Goal: Task Accomplishment & Management: Manage account settings

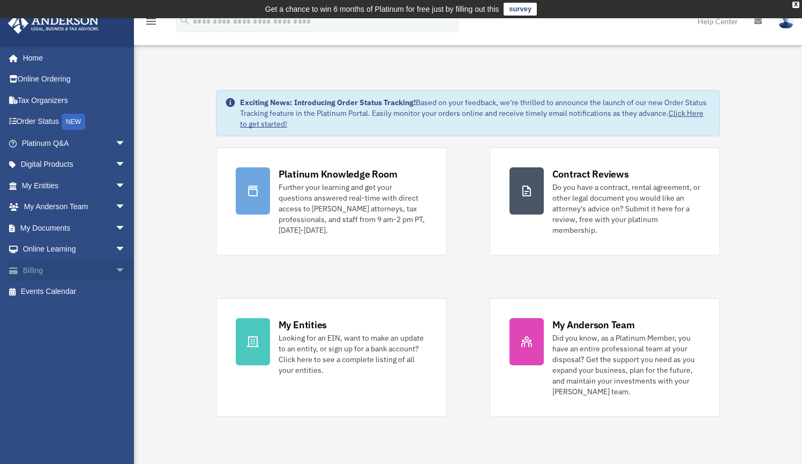
click at [30, 264] on link "Billing arrow_drop_down" at bounding box center [75, 269] width 135 height 21
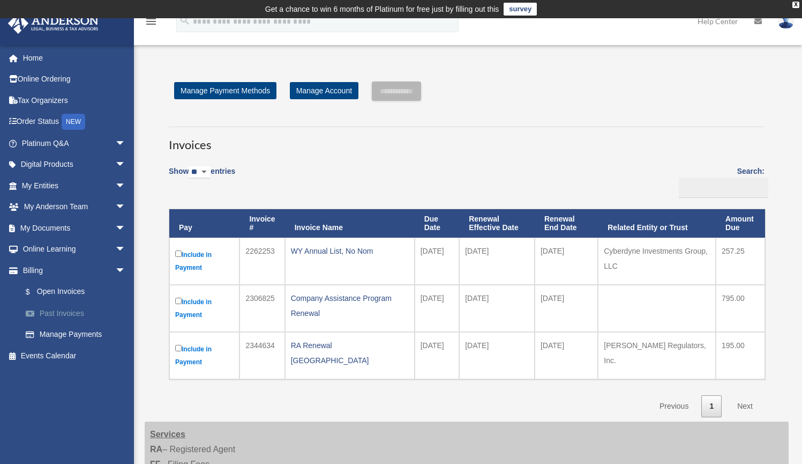
click at [60, 308] on link "Past Invoices" at bounding box center [78, 312] width 127 height 21
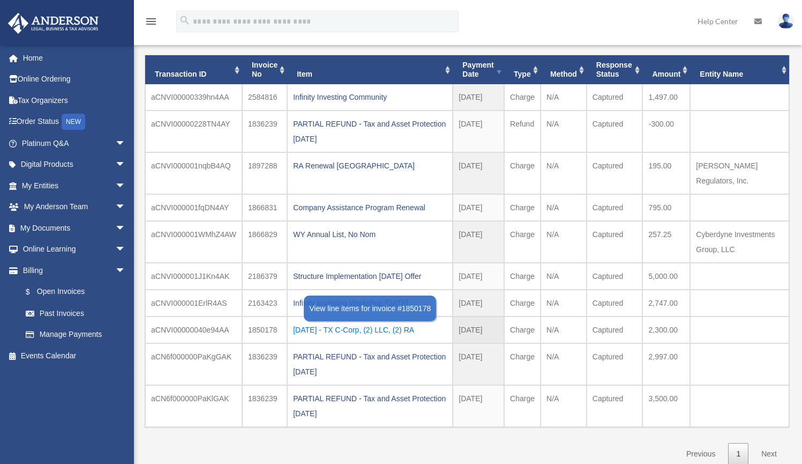
scroll to position [116, 0]
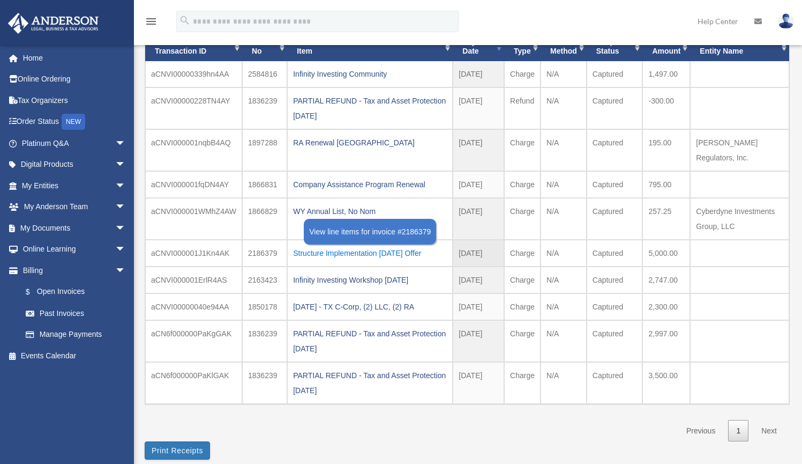
click at [356, 245] on div "Structure Implementation September 2024 Offer" at bounding box center [370, 252] width 154 height 15
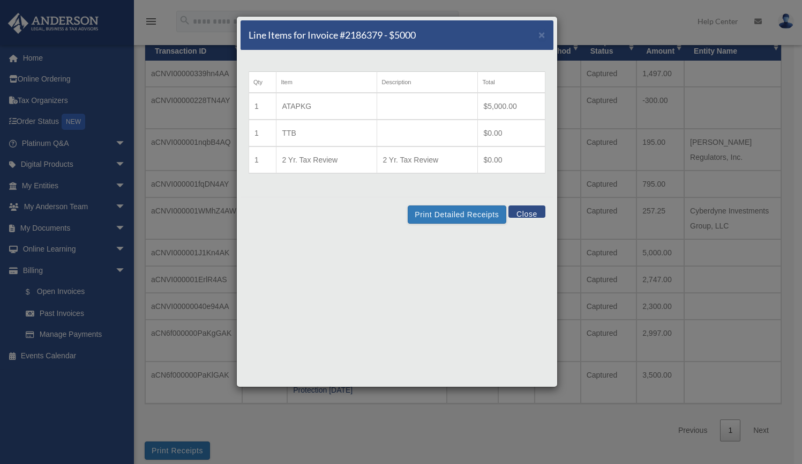
click at [326, 108] on td "ATAPKG" at bounding box center [327, 106] width 101 height 27
click at [437, 211] on button "Print Detailed Receipts" at bounding box center [457, 214] width 98 height 18
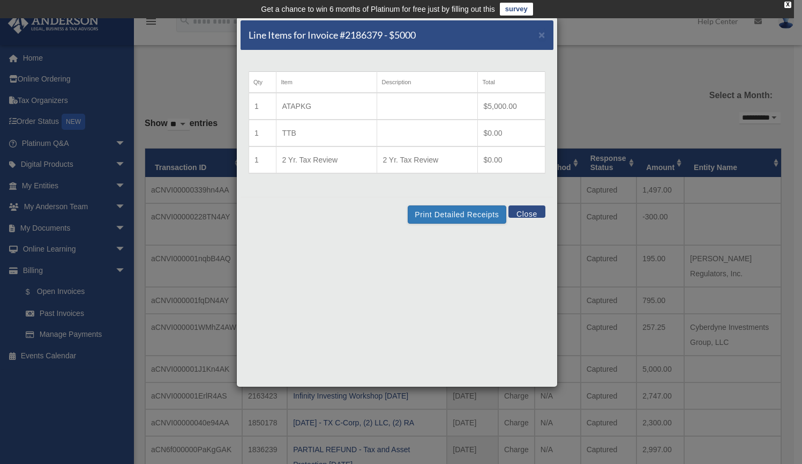
click at [396, 145] on td at bounding box center [427, 132] width 101 height 27
click at [332, 162] on td "2 Yr. Tax Review" at bounding box center [327, 159] width 101 height 27
click at [252, 153] on td "1" at bounding box center [262, 159] width 27 height 27
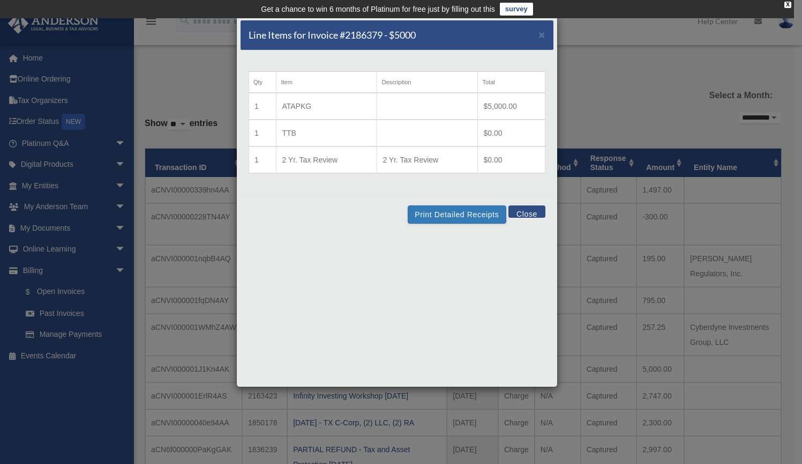
click at [252, 153] on td "1" at bounding box center [262, 159] width 27 height 27
click at [436, 39] on div "Line Items for Invoice #2186379 - $5000 ×" at bounding box center [397, 35] width 313 height 30
click at [479, 212] on button "Print Detailed Receipts" at bounding box center [457, 214] width 98 height 18
click at [477, 210] on button "Print Detailed Receipts" at bounding box center [457, 214] width 98 height 18
click at [540, 32] on span "×" at bounding box center [542, 34] width 7 height 12
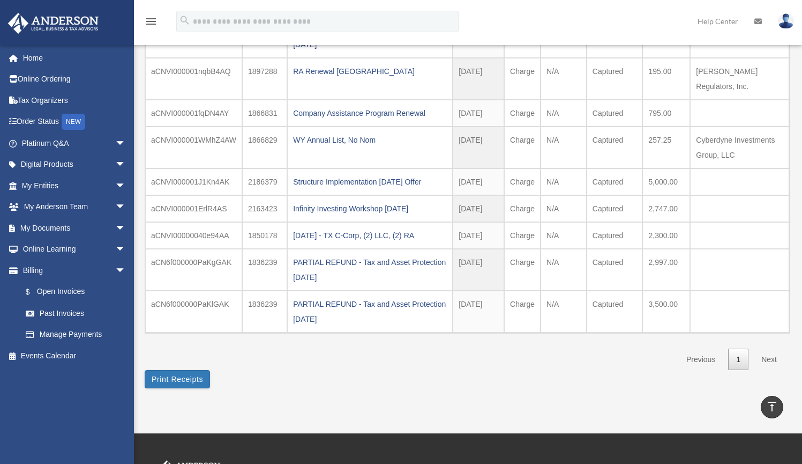
scroll to position [190, 0]
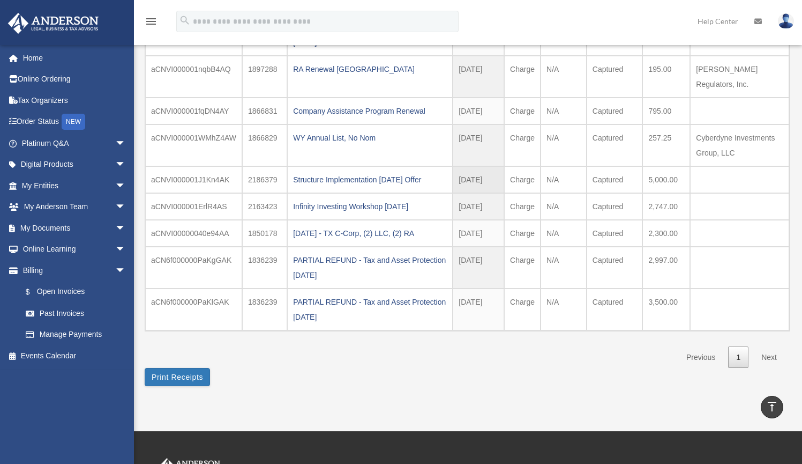
click at [259, 166] on td "2186379" at bounding box center [264, 179] width 45 height 27
click at [178, 166] on td "aCNVI000001J1Kn4AK" at bounding box center [193, 179] width 97 height 27
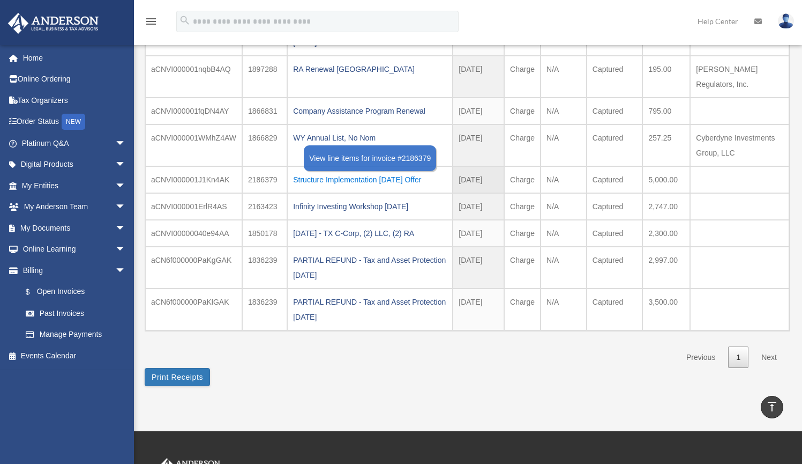
click at [352, 172] on div "Structure Implementation September 2024 Offer" at bounding box center [370, 179] width 154 height 15
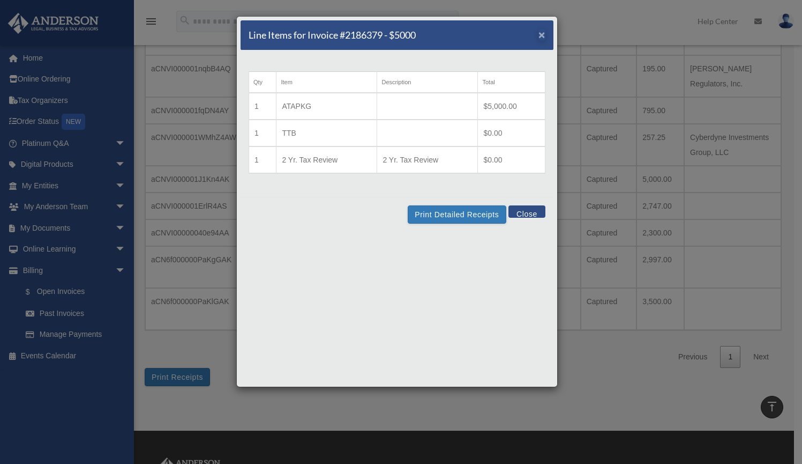
click at [544, 35] on span "×" at bounding box center [542, 34] width 7 height 12
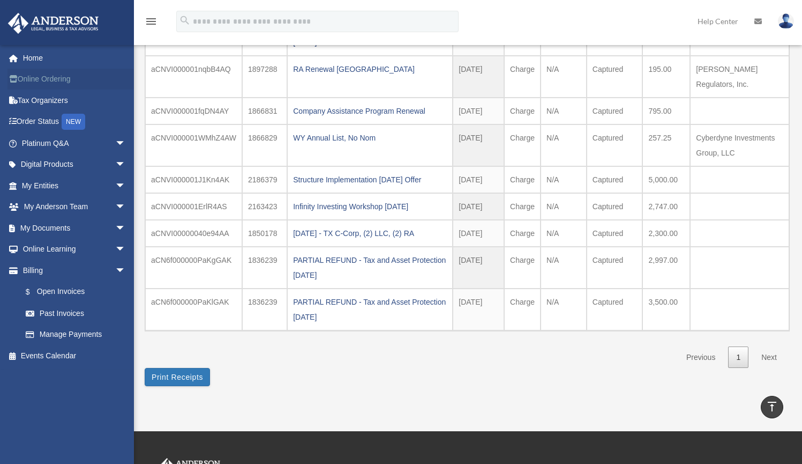
click at [60, 81] on link "Online Ordering" at bounding box center [75, 79] width 135 height 21
